Goal: Transaction & Acquisition: Download file/media

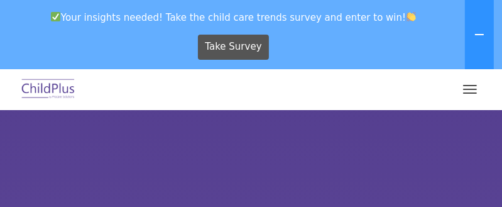
select select "MEDIUM"
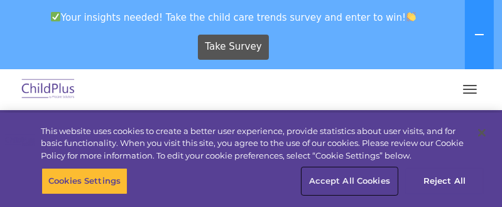
click at [353, 178] on button "Accept All Cookies" at bounding box center [349, 181] width 95 height 26
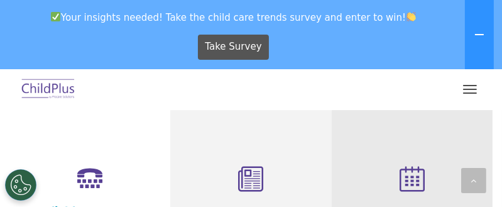
scroll to position [419, 0]
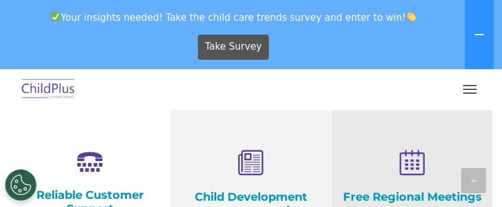
click at [472, 91] on button "button" at bounding box center [470, 89] width 26 height 20
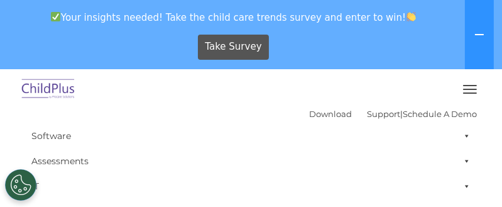
click at [470, 89] on span "button" at bounding box center [470, 89] width 14 height 1
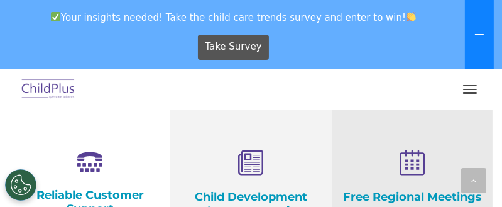
click at [478, 30] on icon at bounding box center [480, 35] width 10 height 10
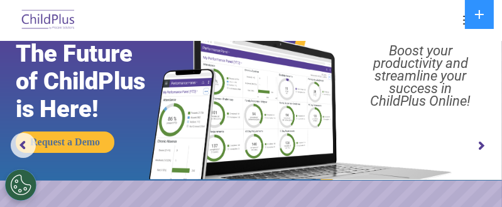
scroll to position [0, 0]
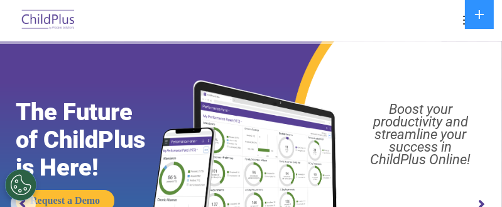
click at [463, 26] on button "button" at bounding box center [470, 20] width 26 height 20
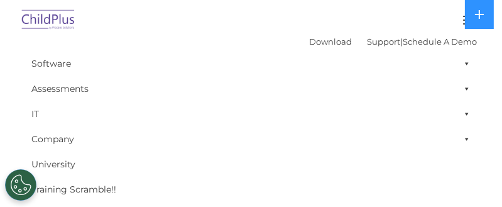
scroll to position [4, 0]
click at [464, 21] on button "button" at bounding box center [470, 20] width 26 height 20
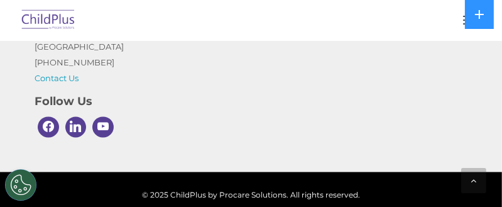
scroll to position [1836, 0]
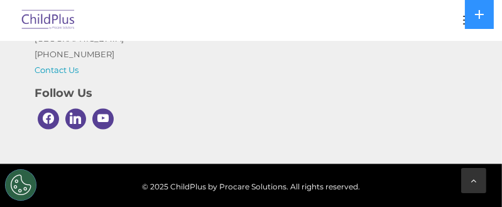
click at [476, 180] on icon at bounding box center [475, 180] width 6 height 9
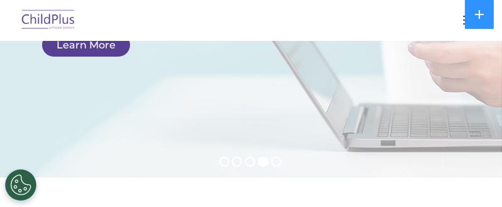
scroll to position [0, 0]
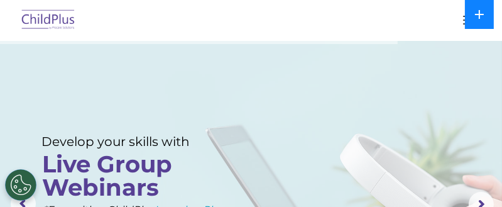
click at [482, 14] on icon at bounding box center [479, 14] width 9 height 9
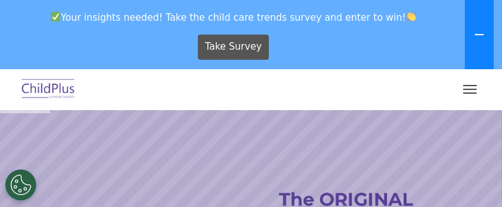
click at [482, 28] on button at bounding box center [479, 34] width 29 height 69
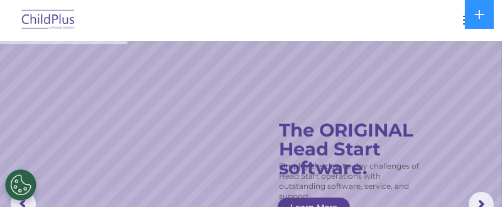
click at [57, 23] on img at bounding box center [48, 21] width 59 height 30
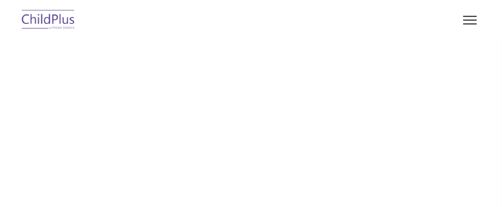
click at [473, 18] on button "button" at bounding box center [470, 20] width 26 height 20
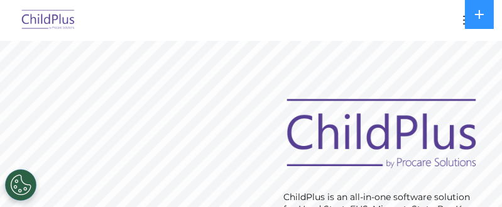
click at [464, 19] on button "button" at bounding box center [470, 20] width 26 height 20
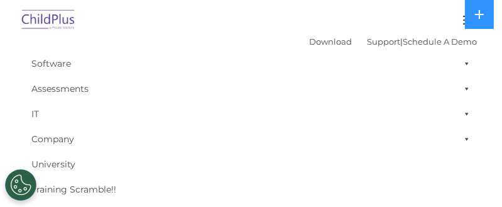
scroll to position [4, 0]
click at [309, 40] on link "Download" at bounding box center [330, 41] width 43 height 10
